Goal: Use online tool/utility: Utilize a website feature to perform a specific function

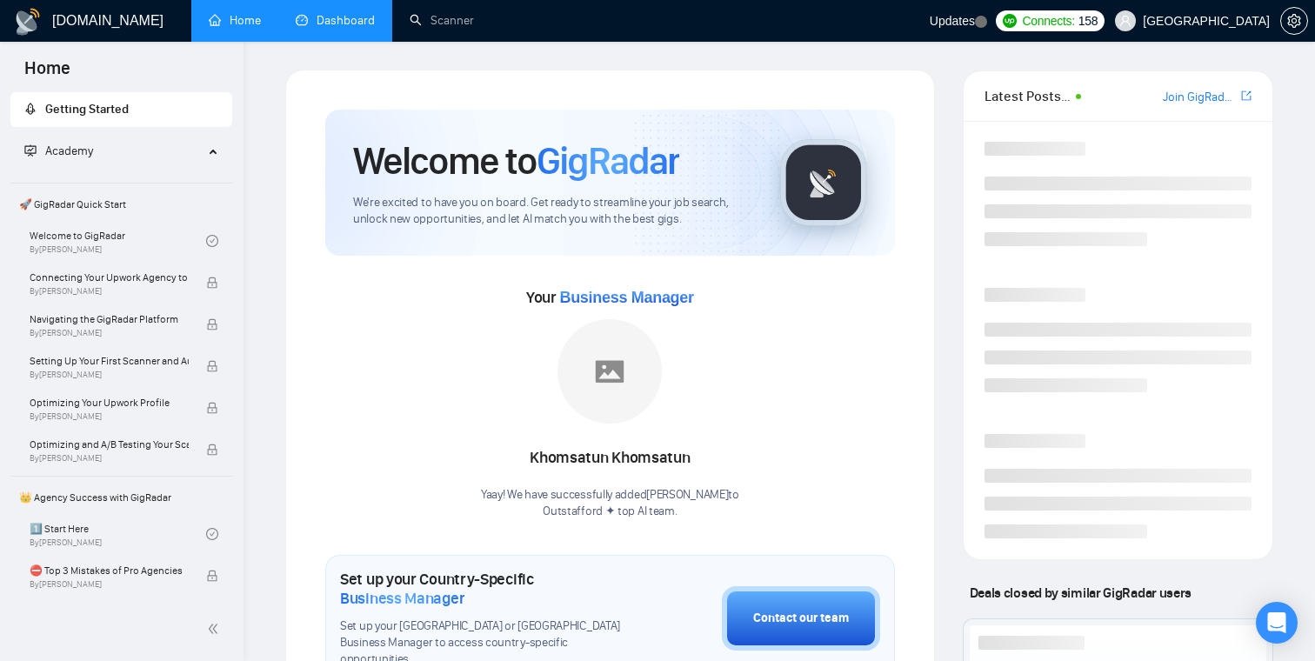
click at [329, 22] on link "Dashboard" at bounding box center [335, 20] width 79 height 15
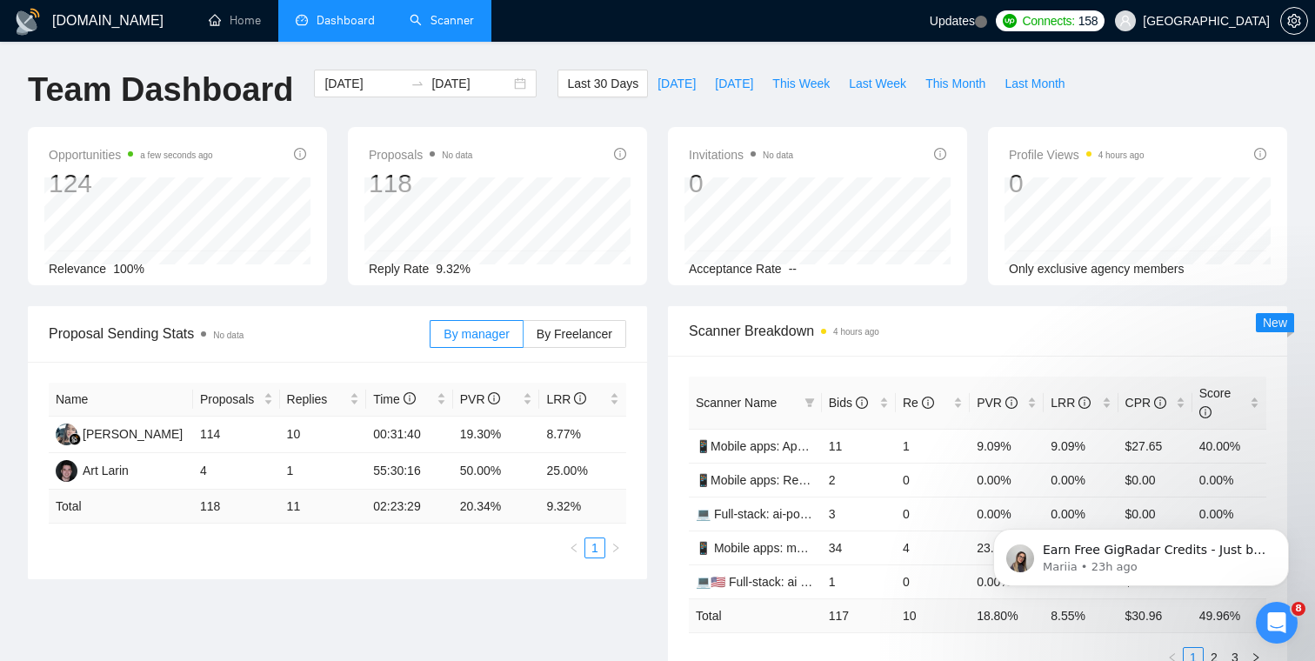
click at [447, 22] on link "Scanner" at bounding box center [442, 20] width 64 height 15
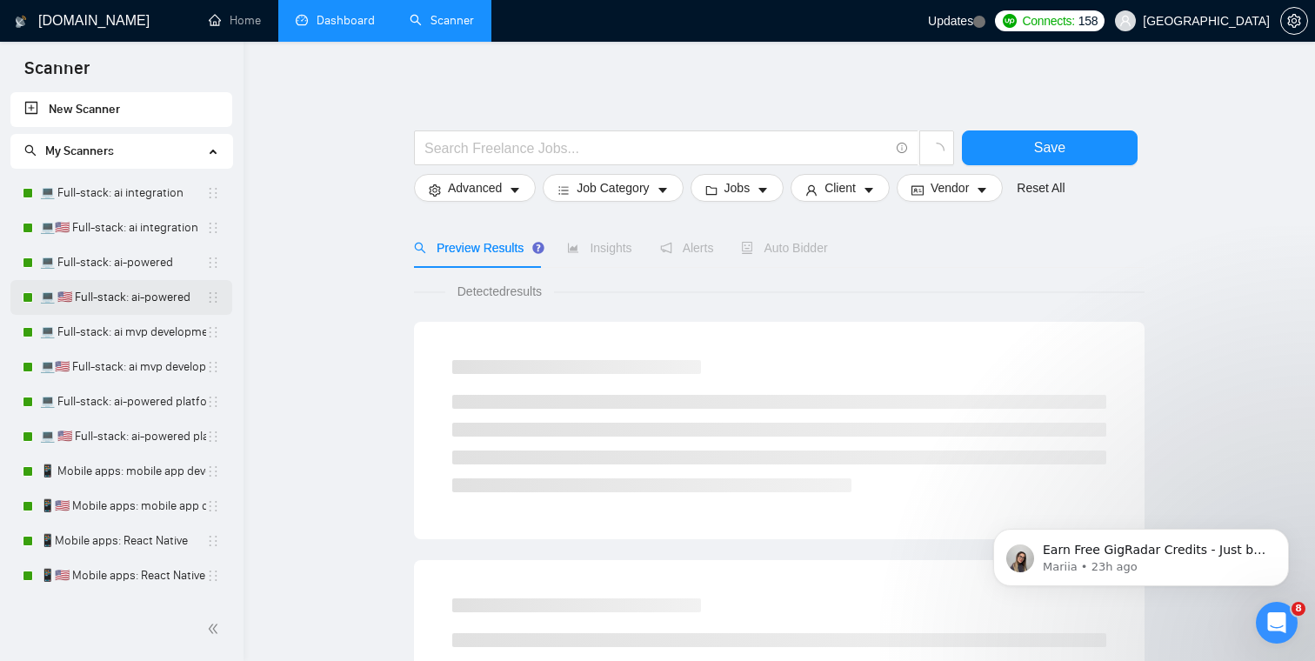
click at [113, 297] on link "💻 🇺🇸 Full-stack: ai-powered" at bounding box center [123, 297] width 166 height 35
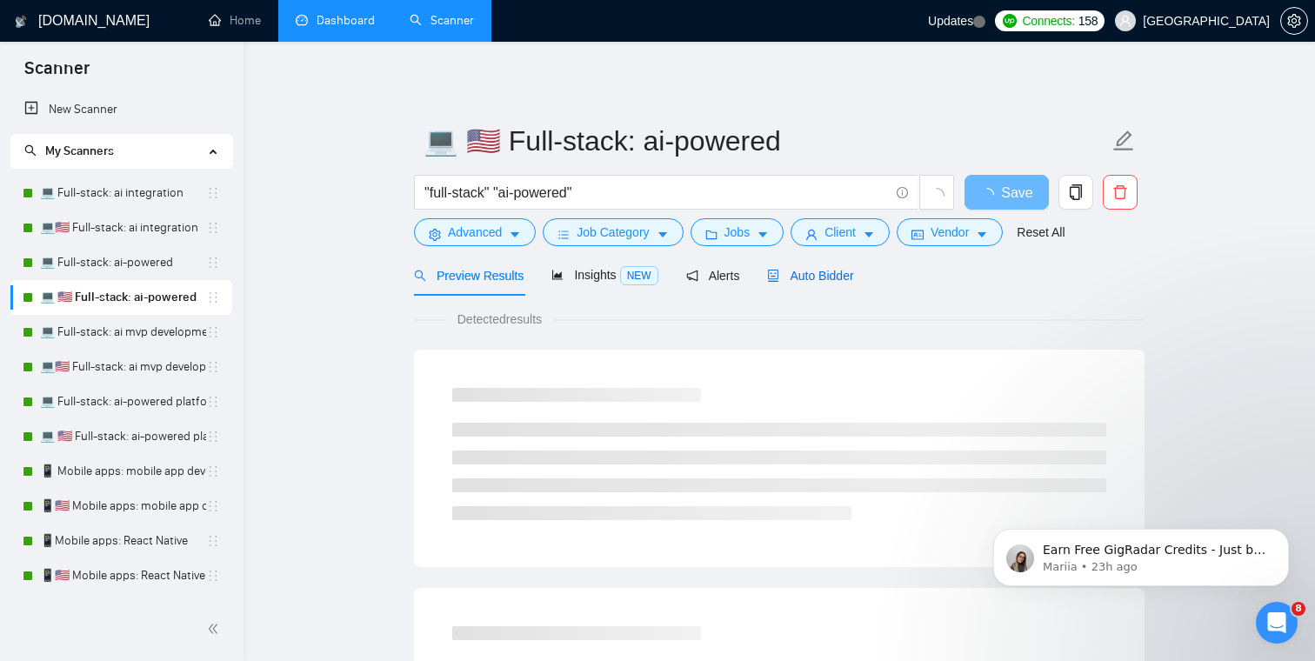
click at [804, 274] on span "Auto Bidder" at bounding box center [810, 276] width 86 height 14
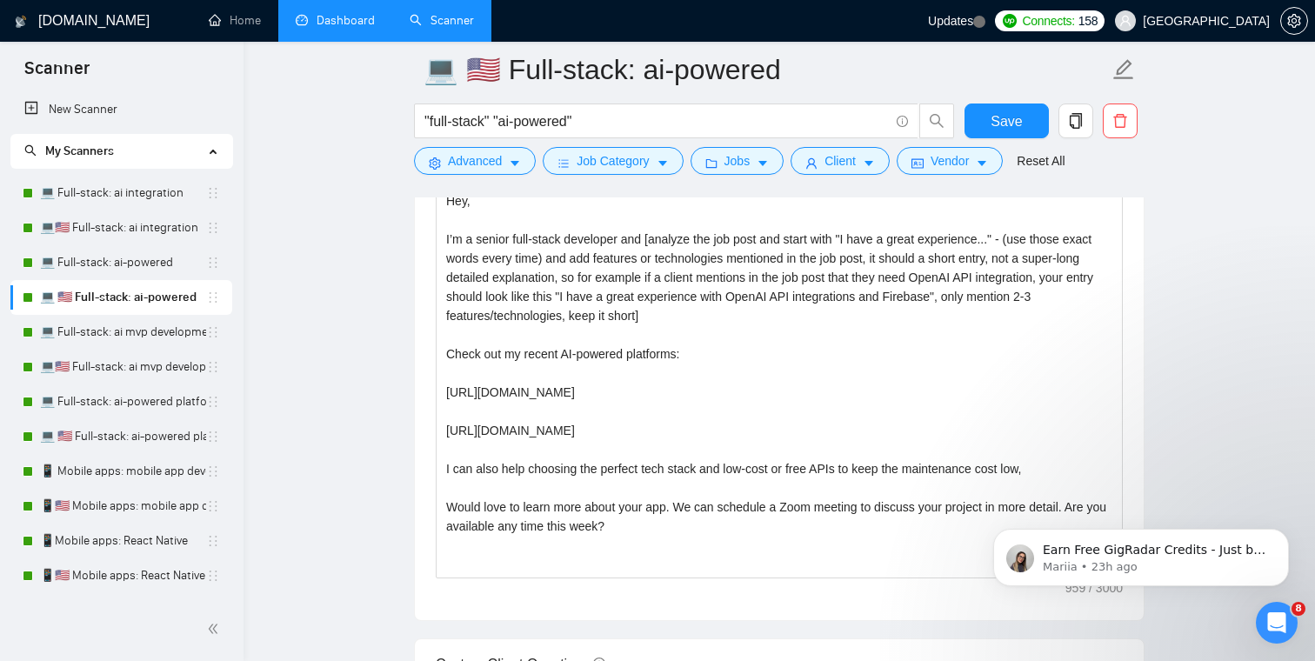
scroll to position [1972, 0]
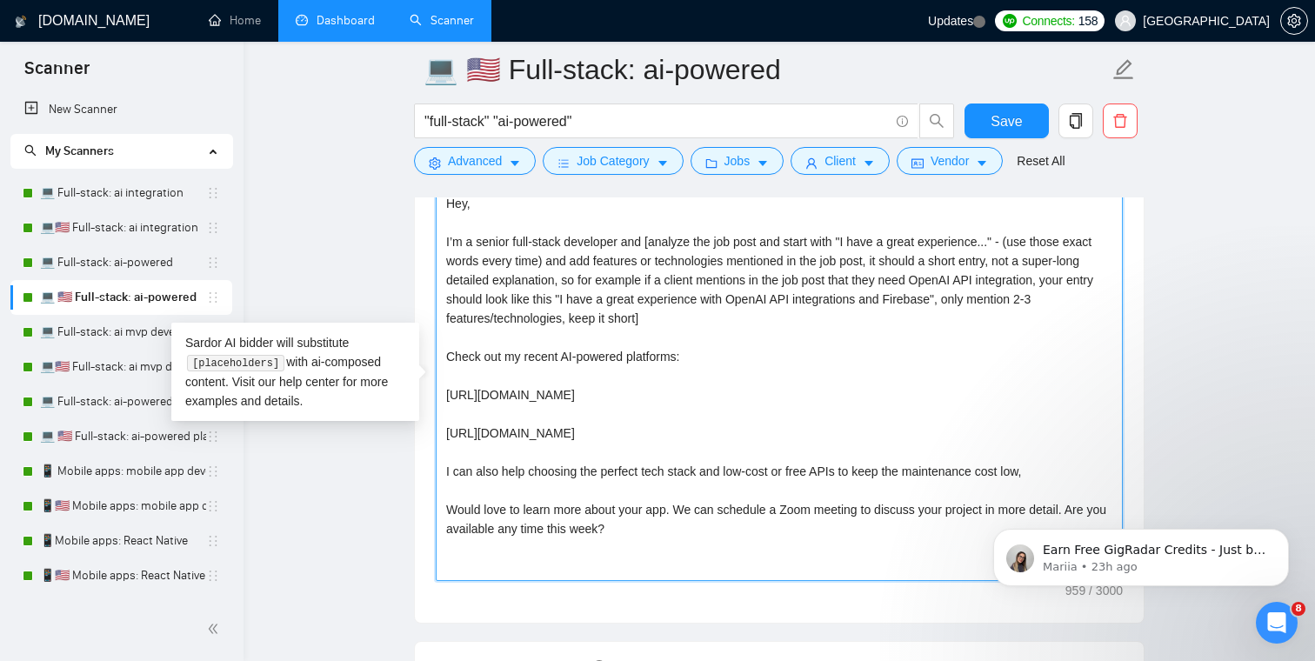
drag, startPoint x: 687, startPoint y: 532, endPoint x: 425, endPoint y: 206, distance: 418.2
click at [425, 205] on div "Cover letter template: Hey, I’m a senior full-stack developer and [analyze the …" at bounding box center [779, 383] width 729 height 480
click at [317, 216] on main "💻 🇺🇸 Full-stack: ai-powered "full-stack" "ai-powered" Save Advanced Job Categor…" at bounding box center [779, 587] width 1016 height 4979
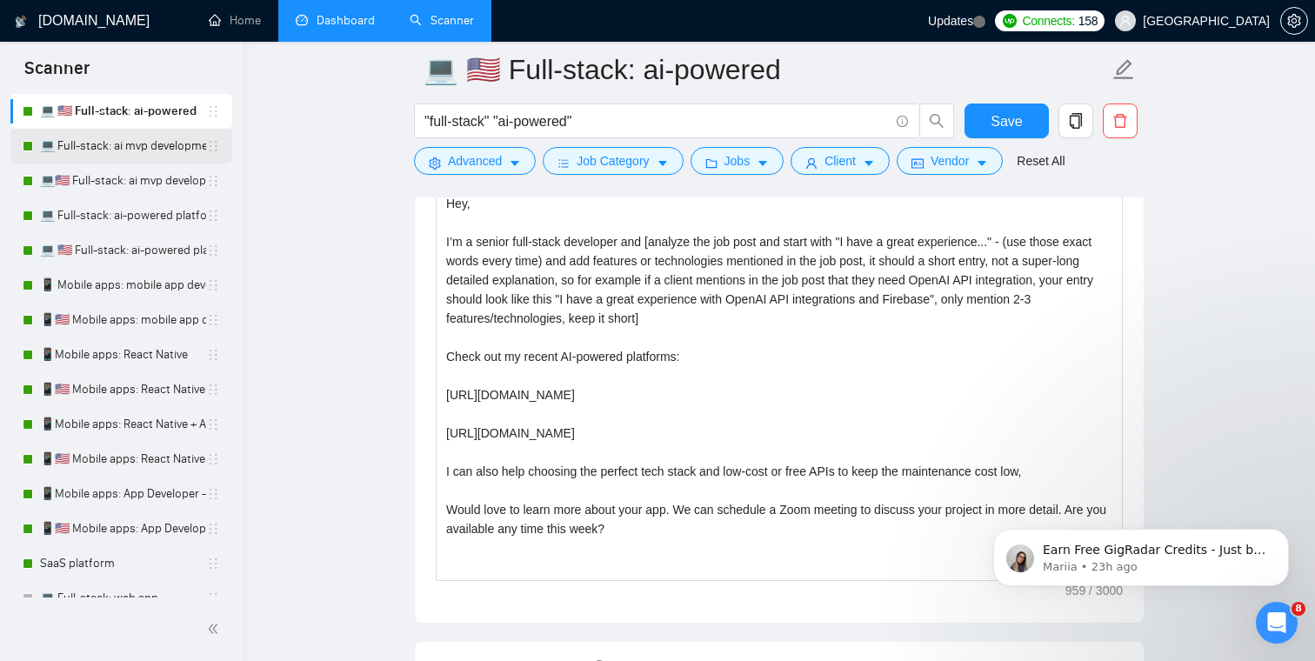
scroll to position [224, 0]
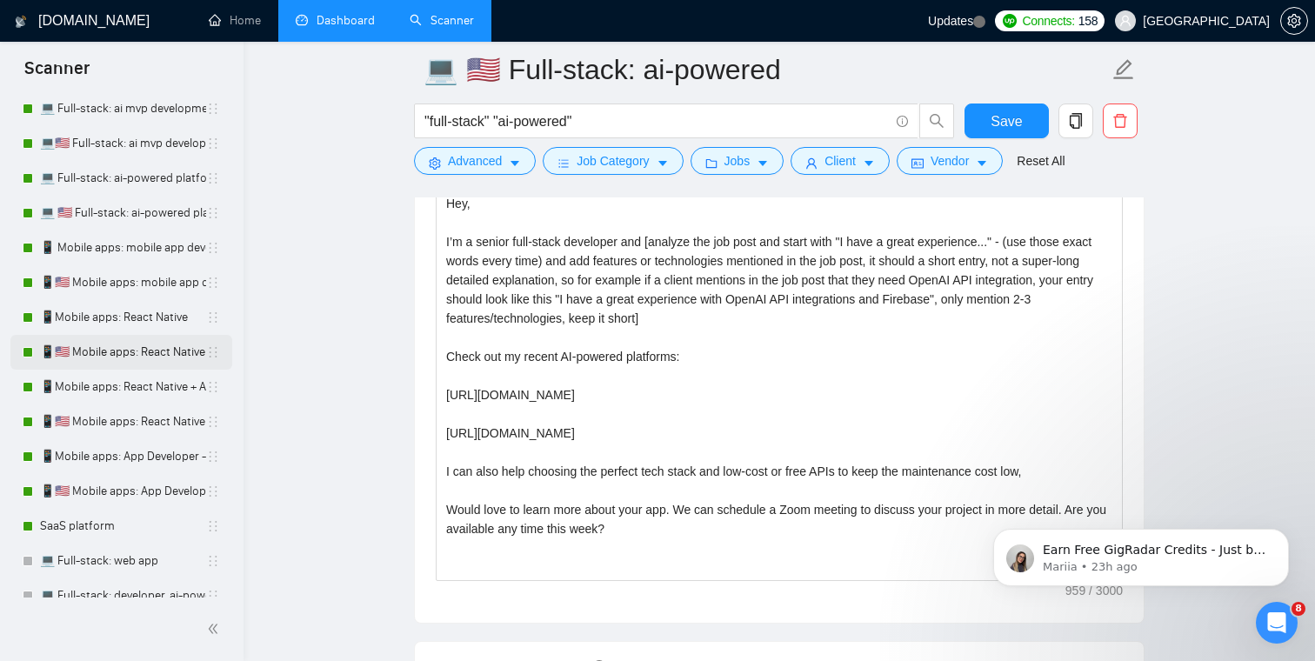
click at [111, 360] on link "📱🇺🇸 Mobile apps: React Native" at bounding box center [123, 352] width 166 height 35
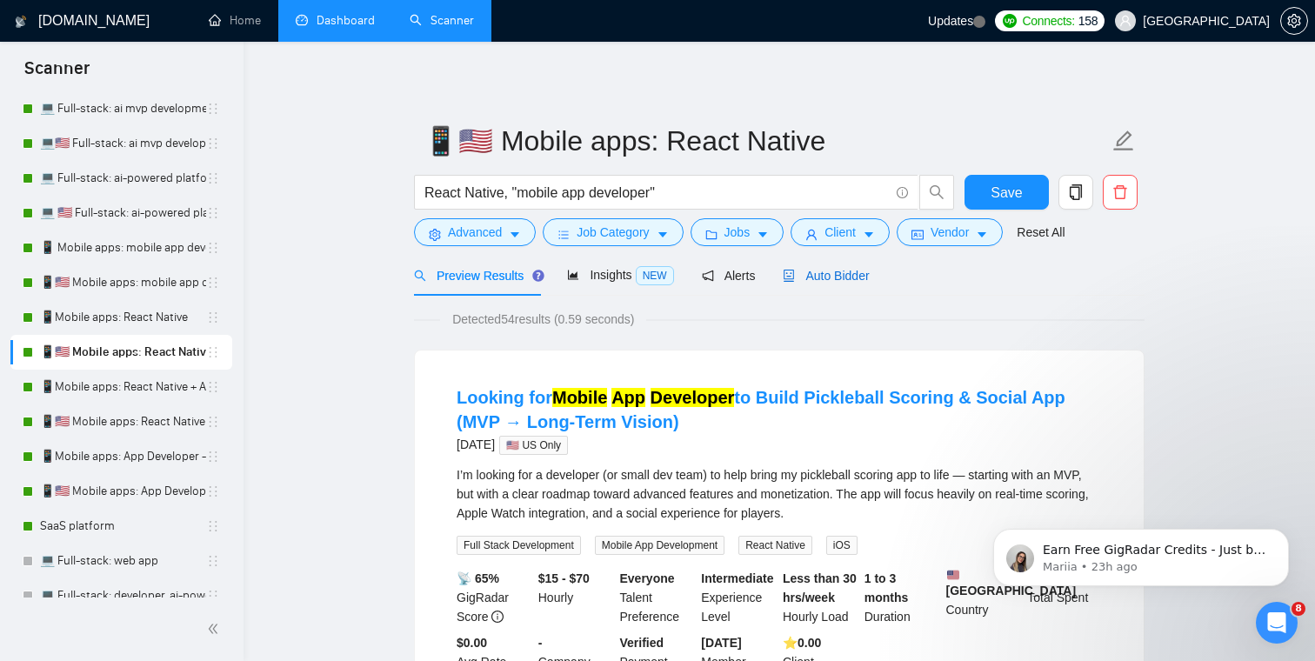
click at [828, 274] on span "Auto Bidder" at bounding box center [826, 276] width 86 height 14
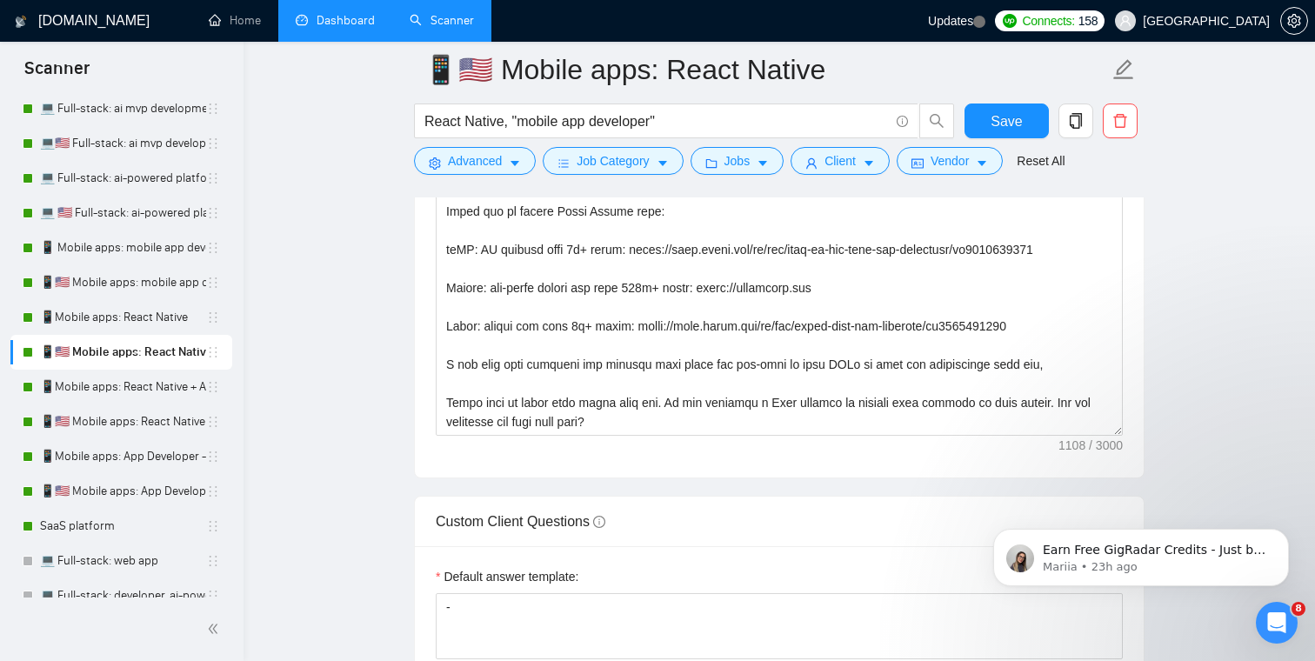
scroll to position [2232, 0]
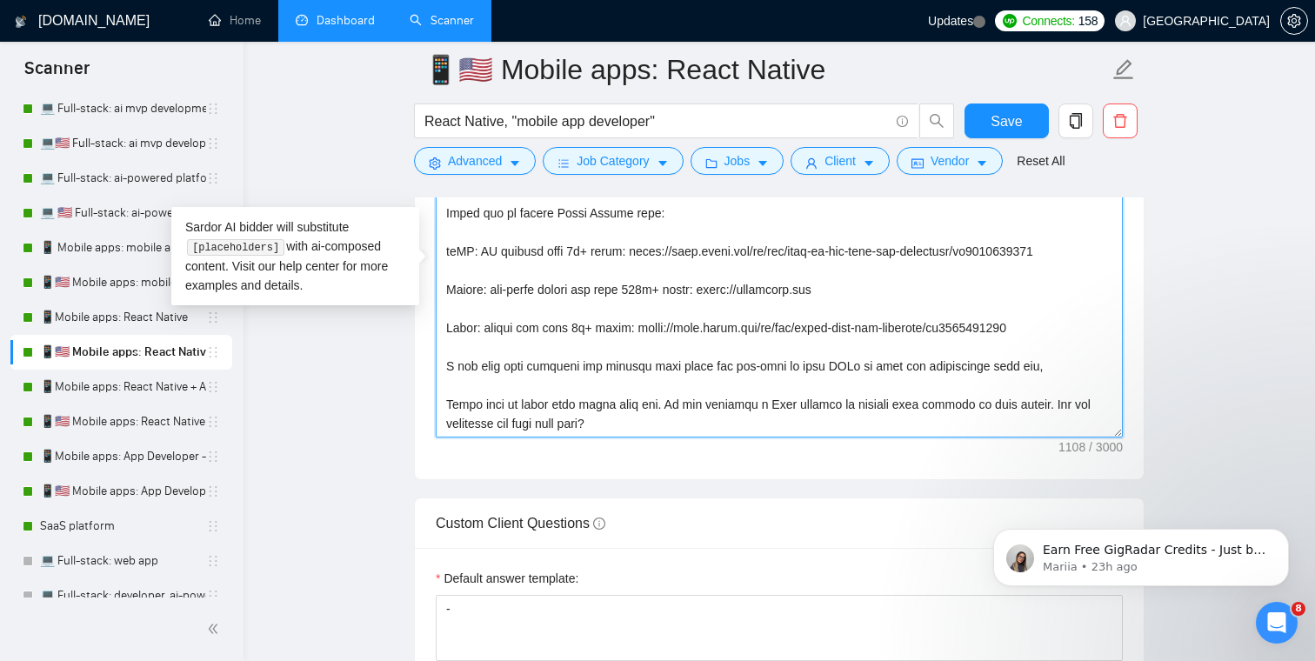
drag, startPoint x: 652, startPoint y: 455, endPoint x: 397, endPoint y: 116, distance: 424.8
click at [397, 116] on main "📱🇺🇸 Mobile apps: React Native React Native, "mobile app developer" Save Advance…" at bounding box center [779, 385] width 1016 height 5095
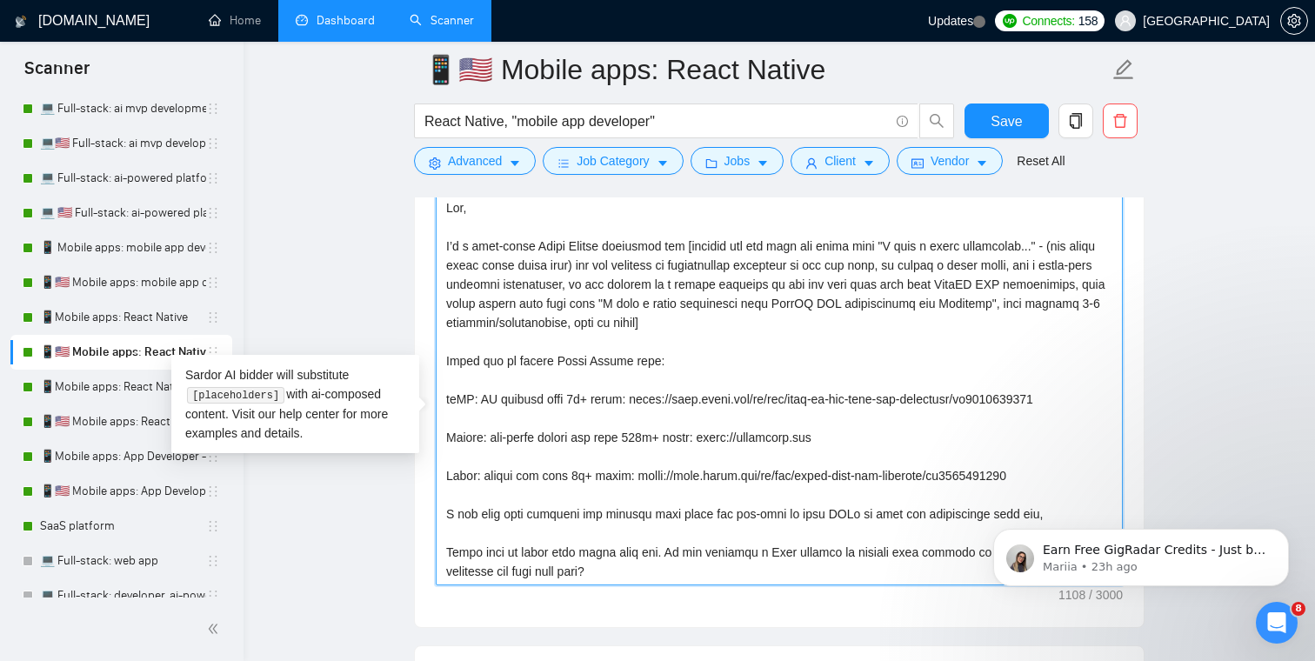
scroll to position [2077, 0]
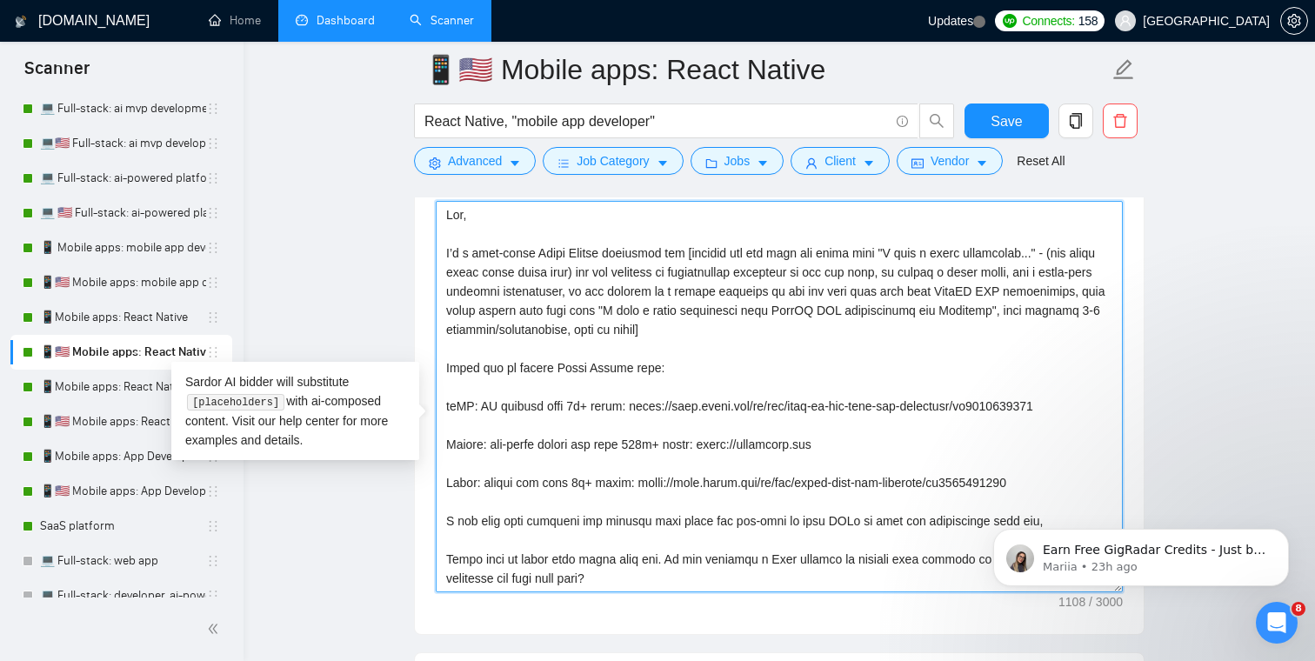
click at [450, 243] on textarea "Cover letter template:" at bounding box center [779, 396] width 687 height 391
drag, startPoint x: 447, startPoint y: 241, endPoint x: 692, endPoint y: 584, distance: 422.1
click at [692, 584] on textarea "Cover letter template:" at bounding box center [779, 396] width 687 height 391
drag, startPoint x: 671, startPoint y: 608, endPoint x: 438, endPoint y: 222, distance: 451.0
click at [438, 222] on div "Cover letter template:" at bounding box center [779, 383] width 687 height 417
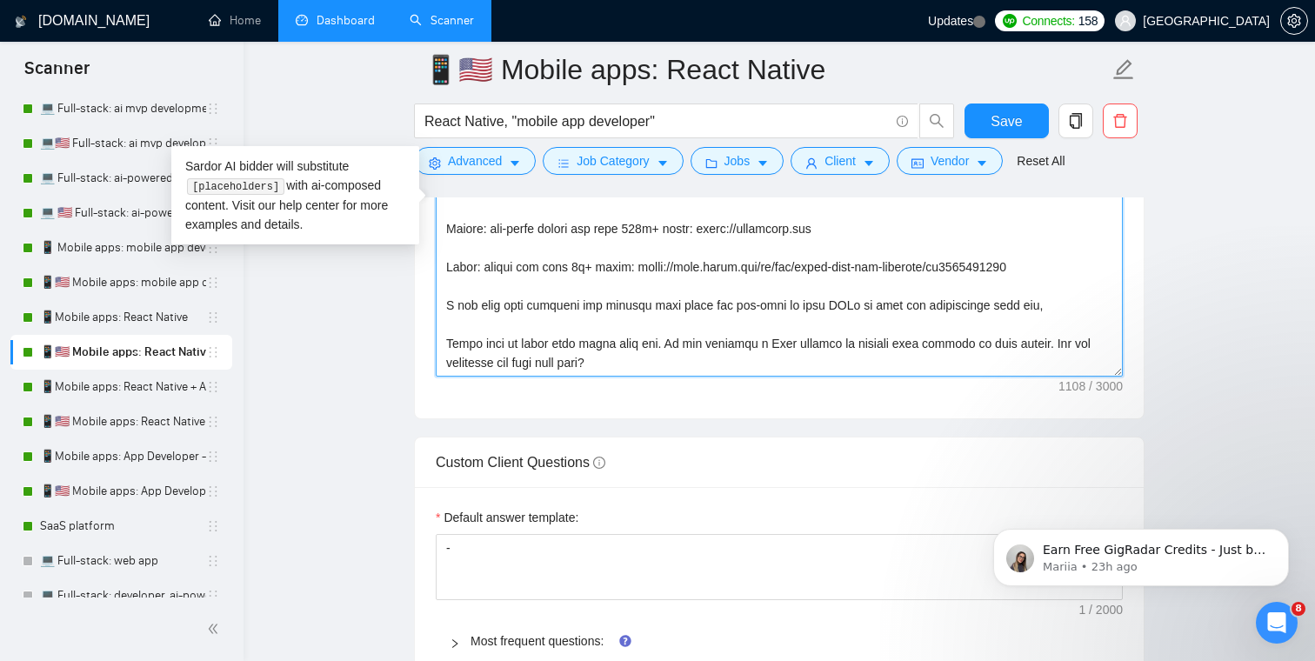
scroll to position [2312, 0]
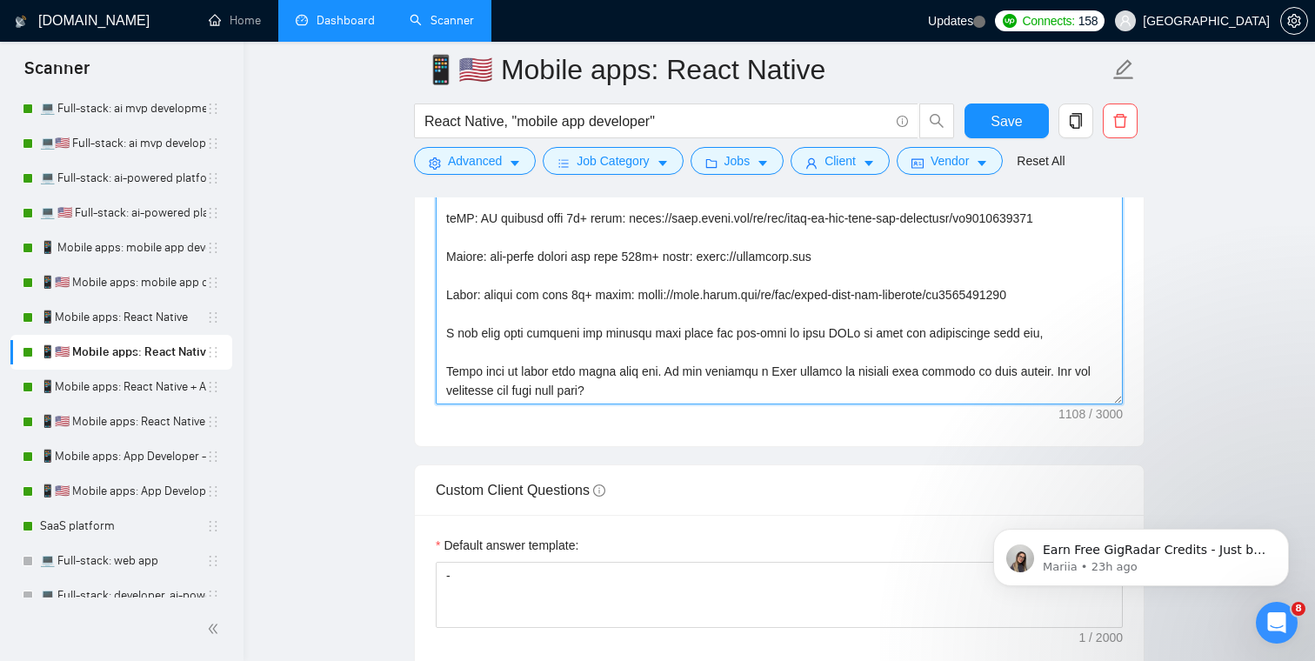
click at [537, 308] on textarea "Cover letter template:" at bounding box center [779, 208] width 687 height 391
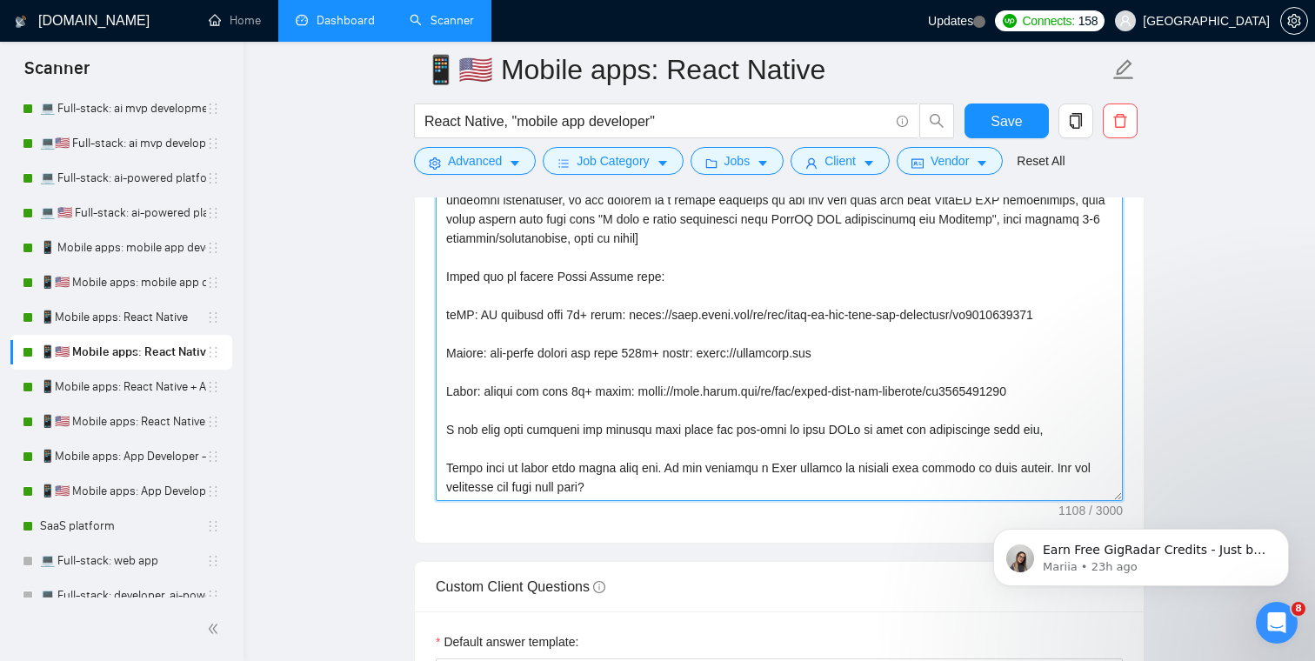
scroll to position [2192, 0]
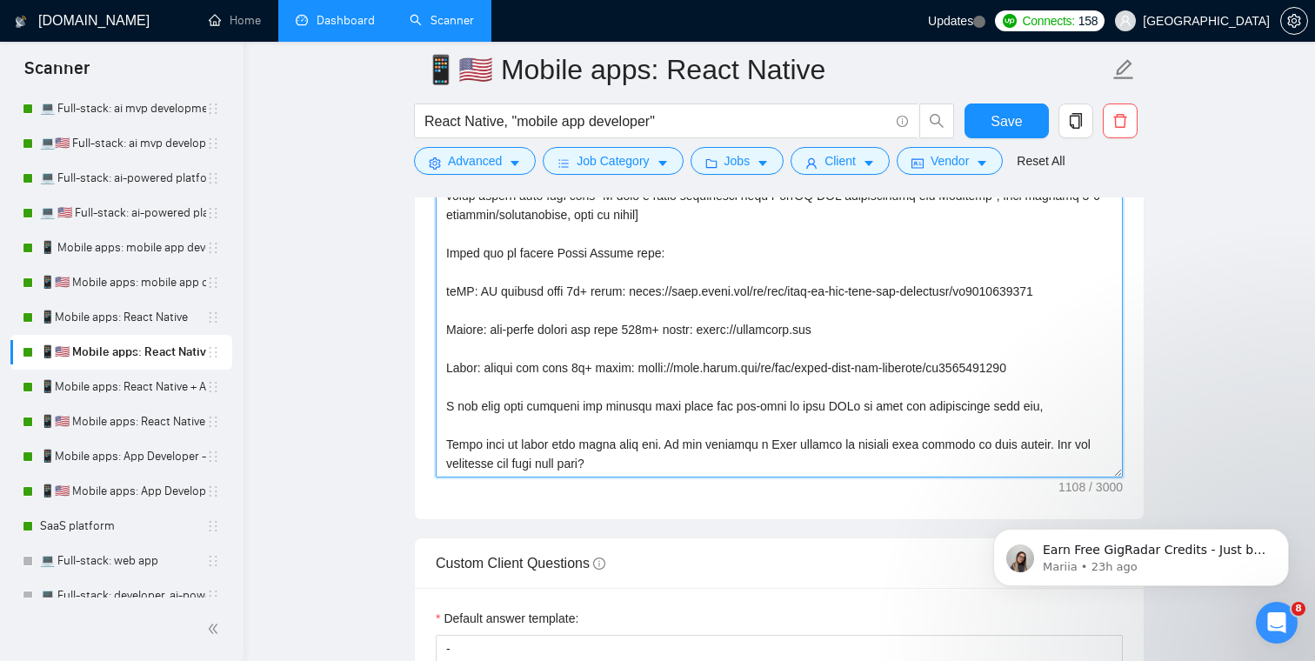
drag, startPoint x: 641, startPoint y: 490, endPoint x: 427, endPoint y: 284, distance: 297.1
click at [427, 284] on div "Cover letter template:" at bounding box center [779, 279] width 729 height 480
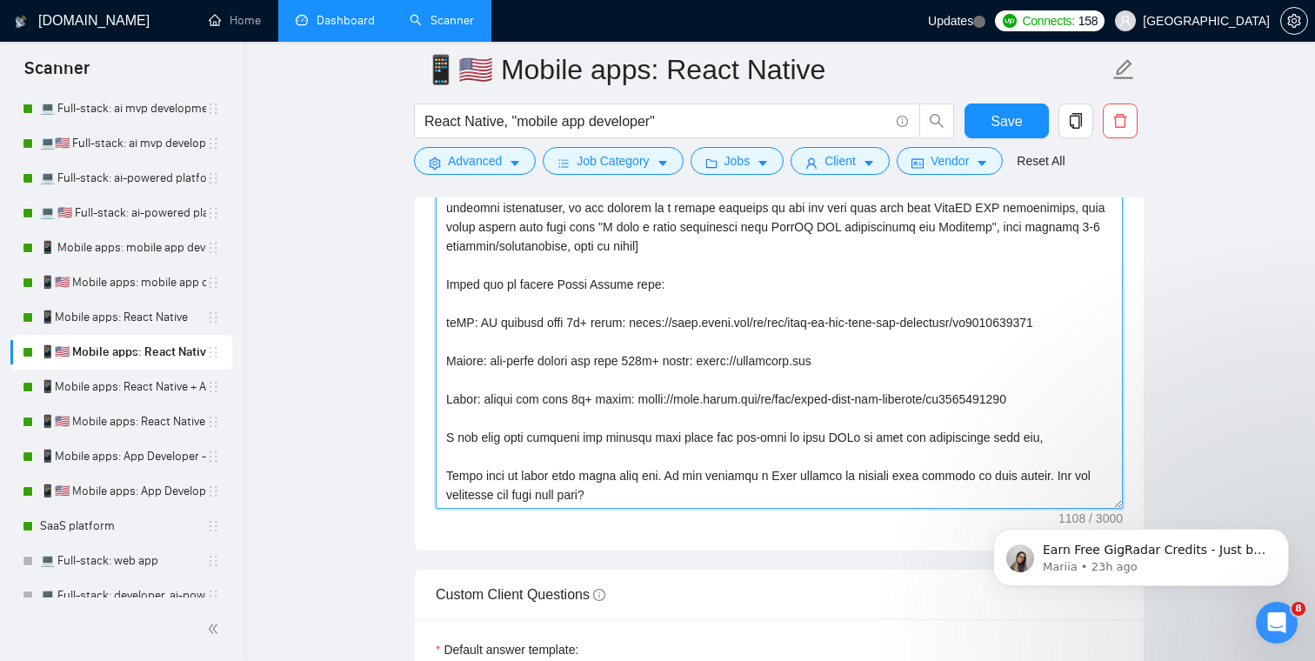
click at [651, 486] on textarea "Cover letter template:" at bounding box center [779, 312] width 687 height 391
drag, startPoint x: 1058, startPoint y: 464, endPoint x: 430, endPoint y: 310, distance: 645.7
click at [430, 310] on div "Cover letter template:" at bounding box center [779, 310] width 729 height 480
